Goal: Check status: Check status

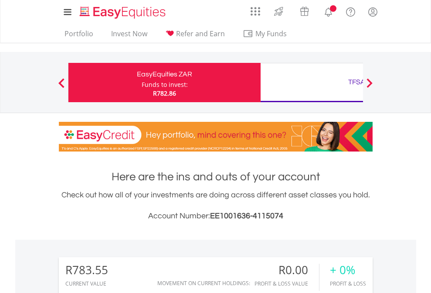
scroll to position [84, 137]
click at [142, 82] on div "Funds to invest:" at bounding box center [165, 84] width 46 height 9
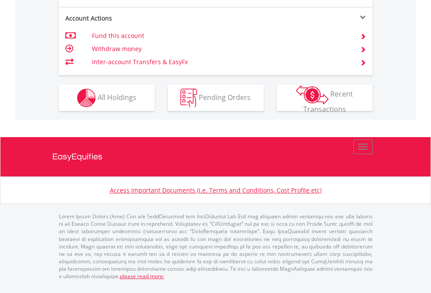
scroll to position [779, 0]
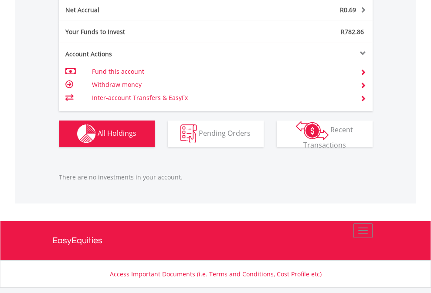
scroll to position [884, 0]
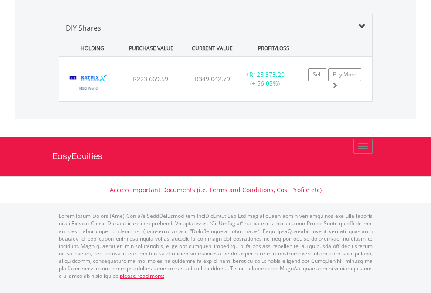
scroll to position [63, 0]
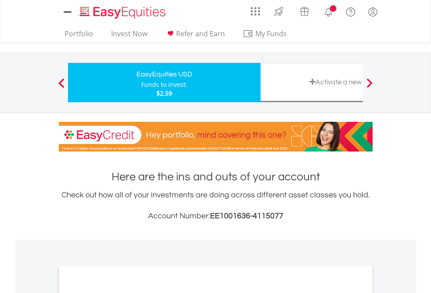
scroll to position [524, 0]
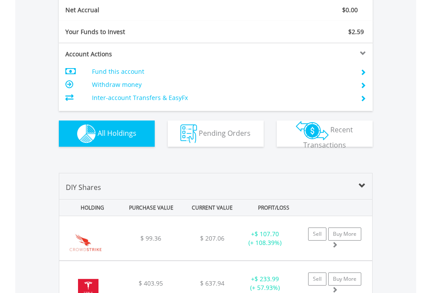
scroll to position [987, 0]
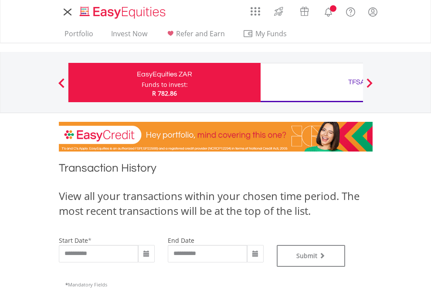
type input "**********"
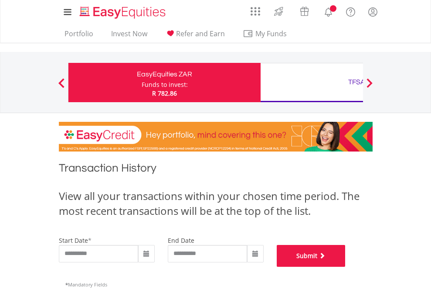
click at [346, 266] on button "Submit" at bounding box center [311, 256] width 69 height 22
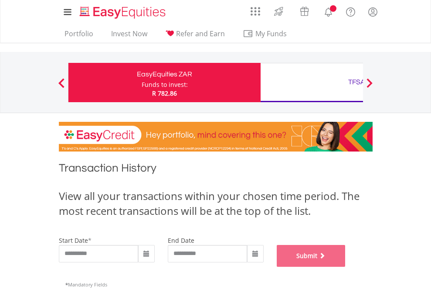
scroll to position [354, 0]
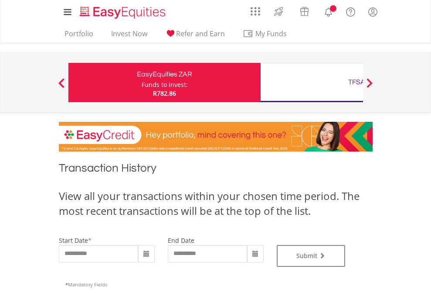
click at [312, 82] on div "TFSA" at bounding box center [357, 82] width 182 height 12
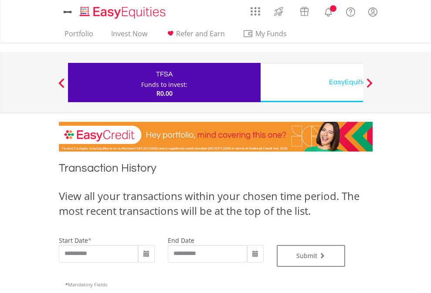
type input "**********"
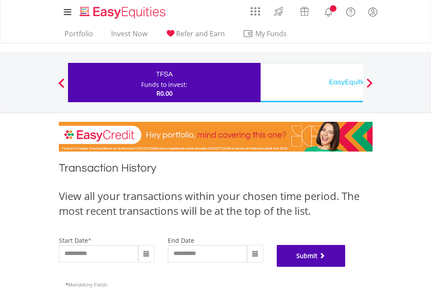
click at [346, 266] on button "Submit" at bounding box center [311, 256] width 69 height 22
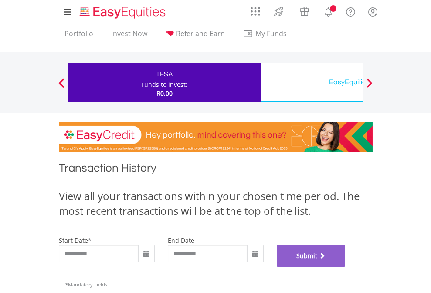
scroll to position [354, 0]
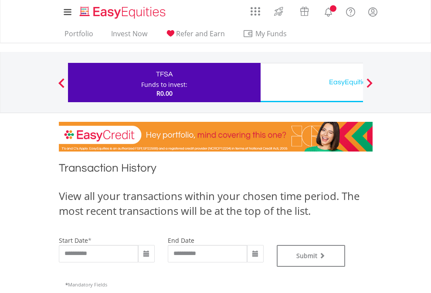
click at [312, 82] on div "EasyEquities USD" at bounding box center [357, 82] width 182 height 12
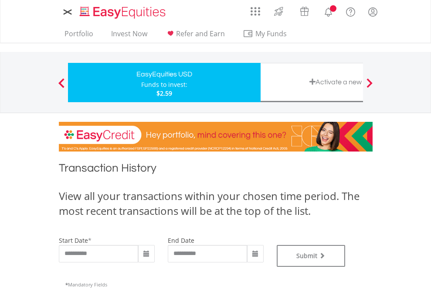
type input "**********"
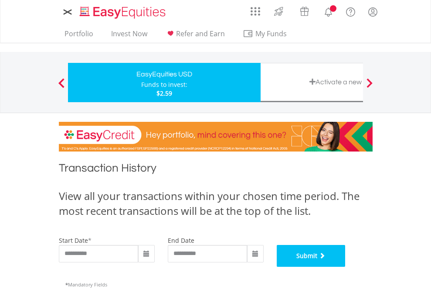
click at [346, 266] on button "Submit" at bounding box center [311, 256] width 69 height 22
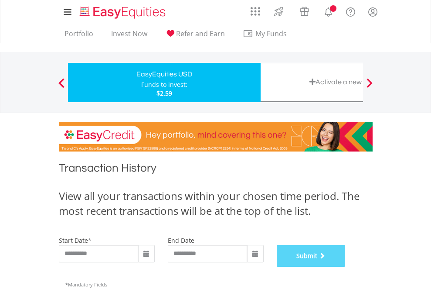
scroll to position [354, 0]
